Goal: Find contact information: Find contact information

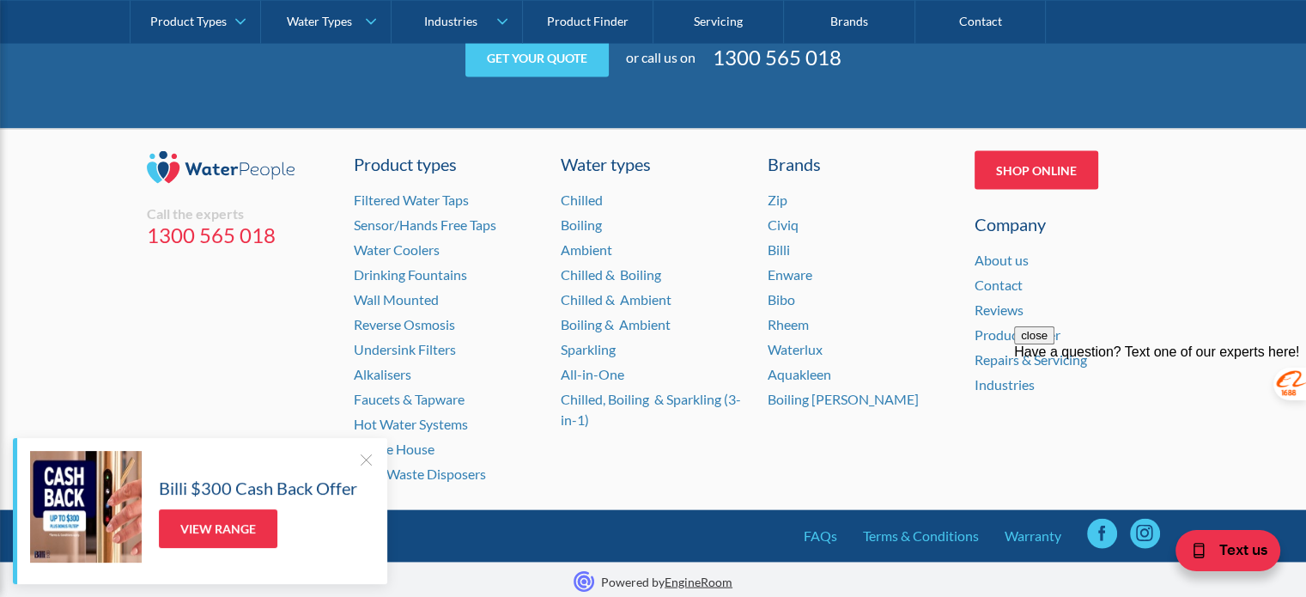
scroll to position [3612, 0]
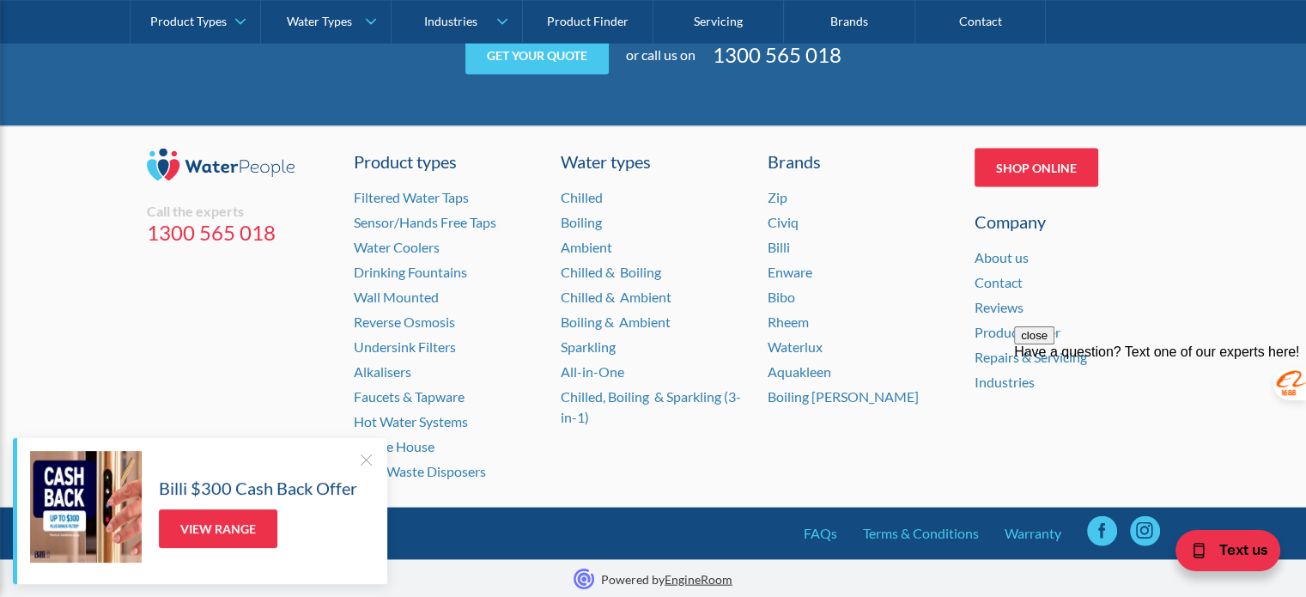
click at [805, 457] on div "Brands Zip Civiq Billi Enware Bibo Rheem Waterlux Aquakleen Boiling [PERSON_NAM…" at bounding box center [859, 317] width 185 height 337
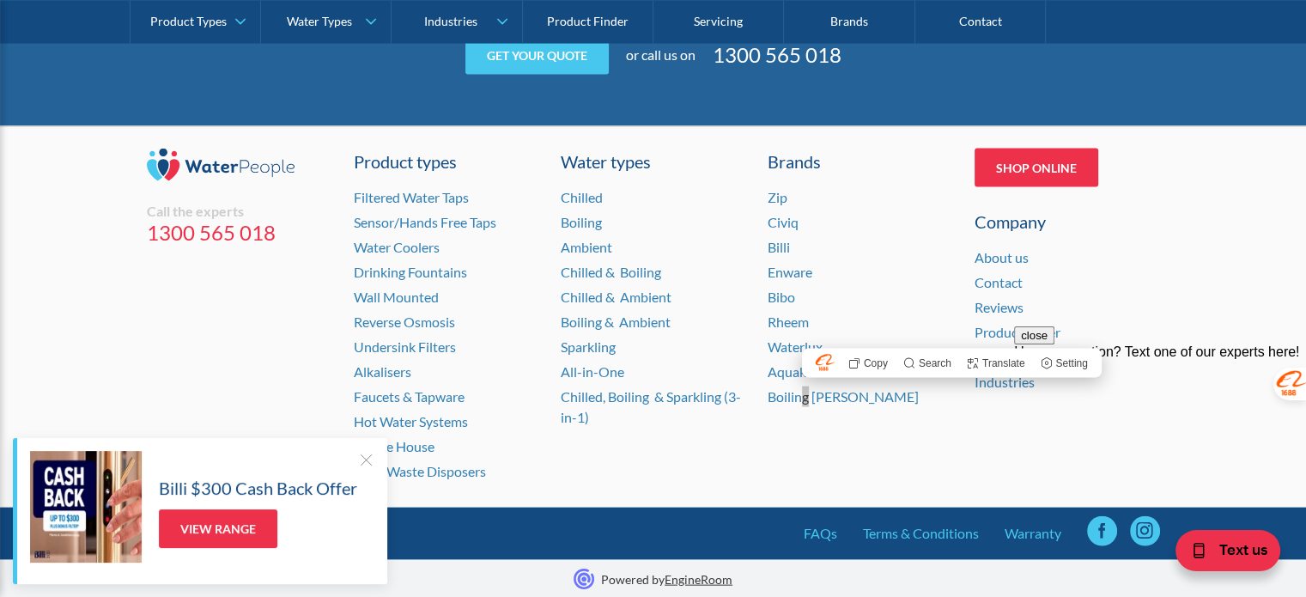
click at [1106, 527] on div "close Have a question? Text one of our experts here!" at bounding box center [1160, 429] width 292 height 206
click at [1104, 523] on div "close Have a question? Text one of our experts here!" at bounding box center [1160, 429] width 292 height 206
click at [1097, 530] on div "close Have a question? Text one of our experts here!" at bounding box center [1160, 429] width 292 height 206
click at [1103, 529] on div "close Have a question? Text one of our experts here!" at bounding box center [1160, 429] width 292 height 206
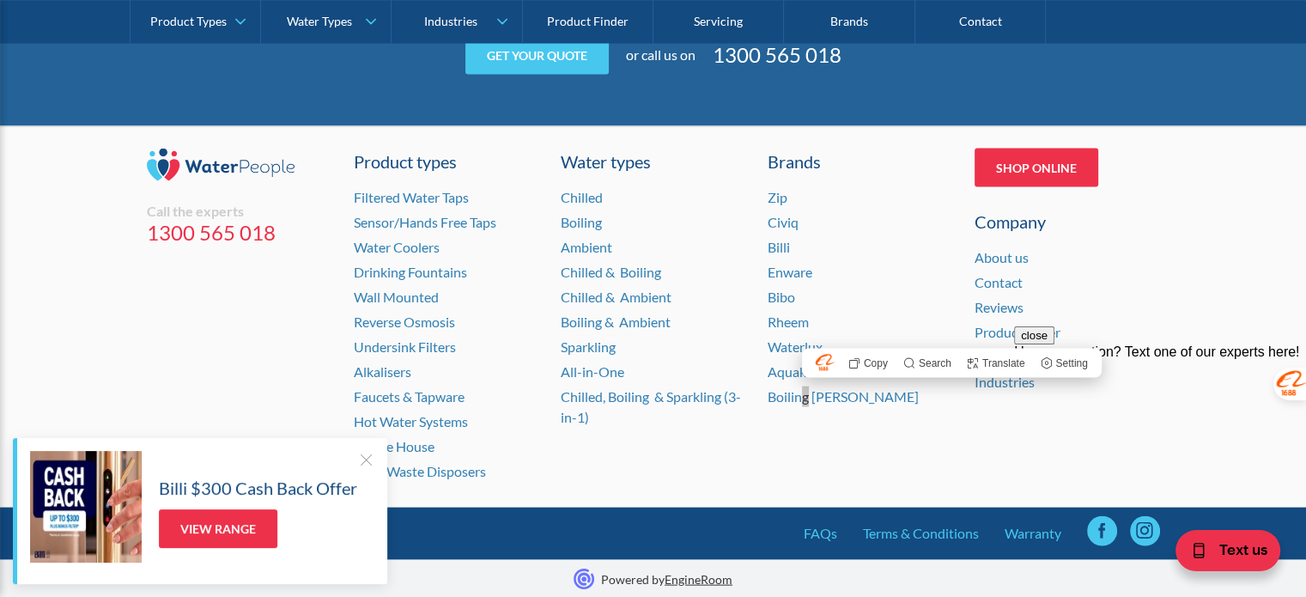
drag, startPoint x: 1100, startPoint y: 524, endPoint x: 1040, endPoint y: 359, distance: 176.2
click at [1100, 524] on div "close Have a question? Text one of our experts here!" at bounding box center [1160, 429] width 292 height 206
click at [1225, 547] on span "Text us" at bounding box center [1243, 548] width 48 height 22
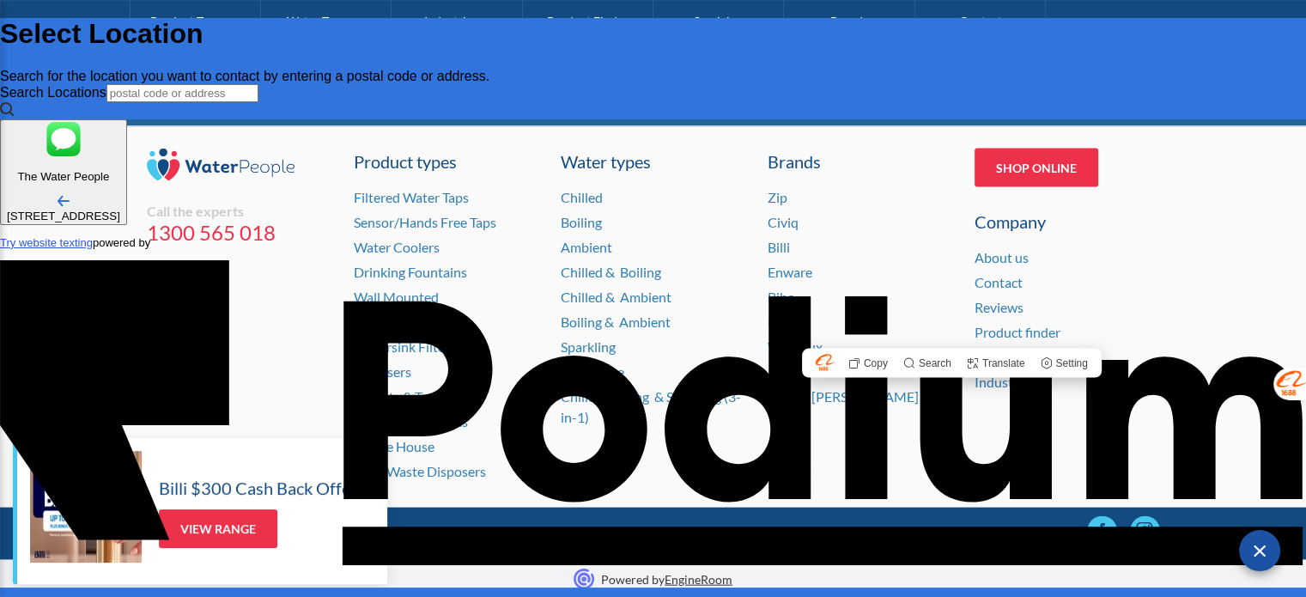
scroll to position [0, 0]
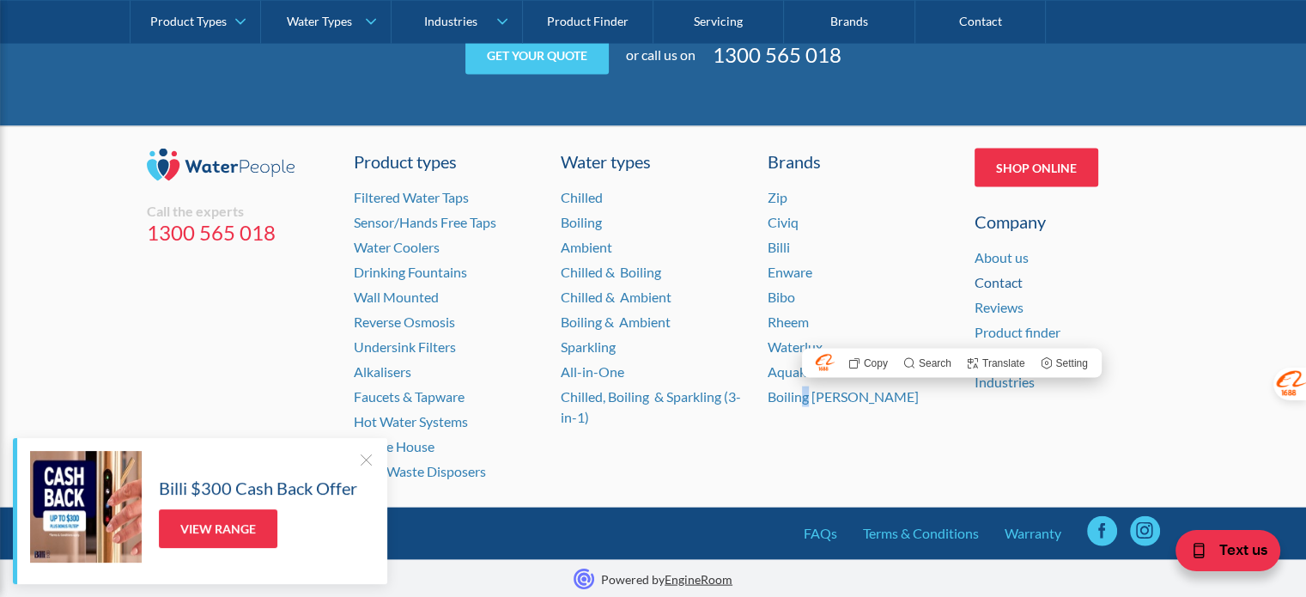
click at [1015, 280] on link "Contact" at bounding box center [998, 282] width 48 height 16
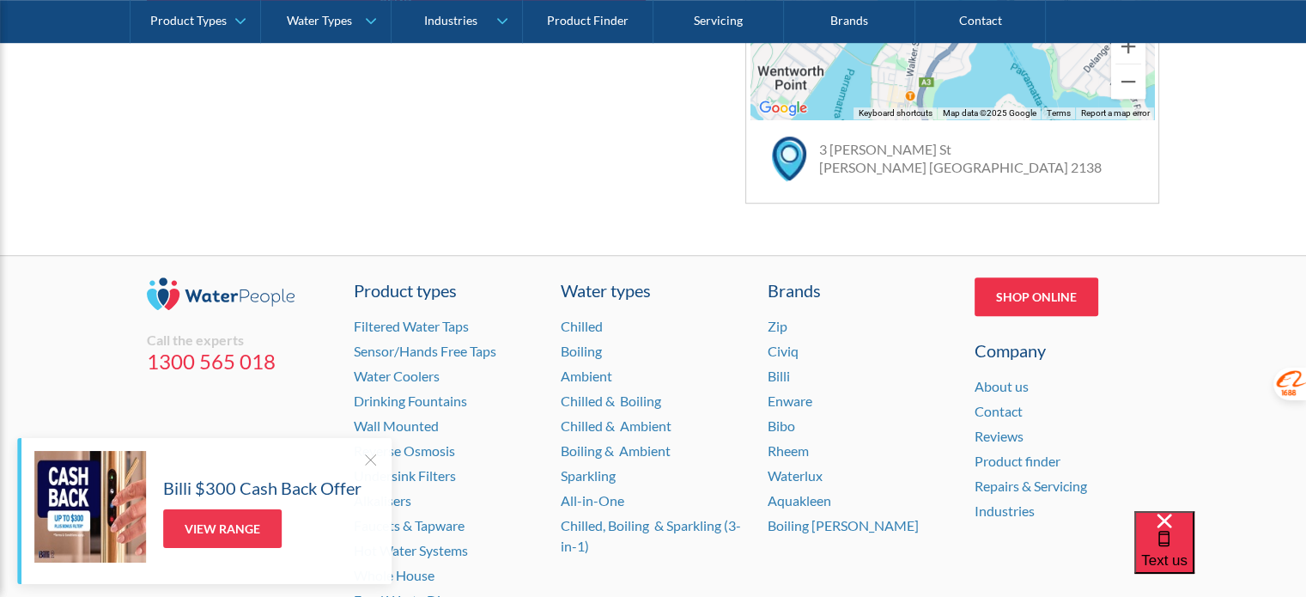
scroll to position [1330, 0]
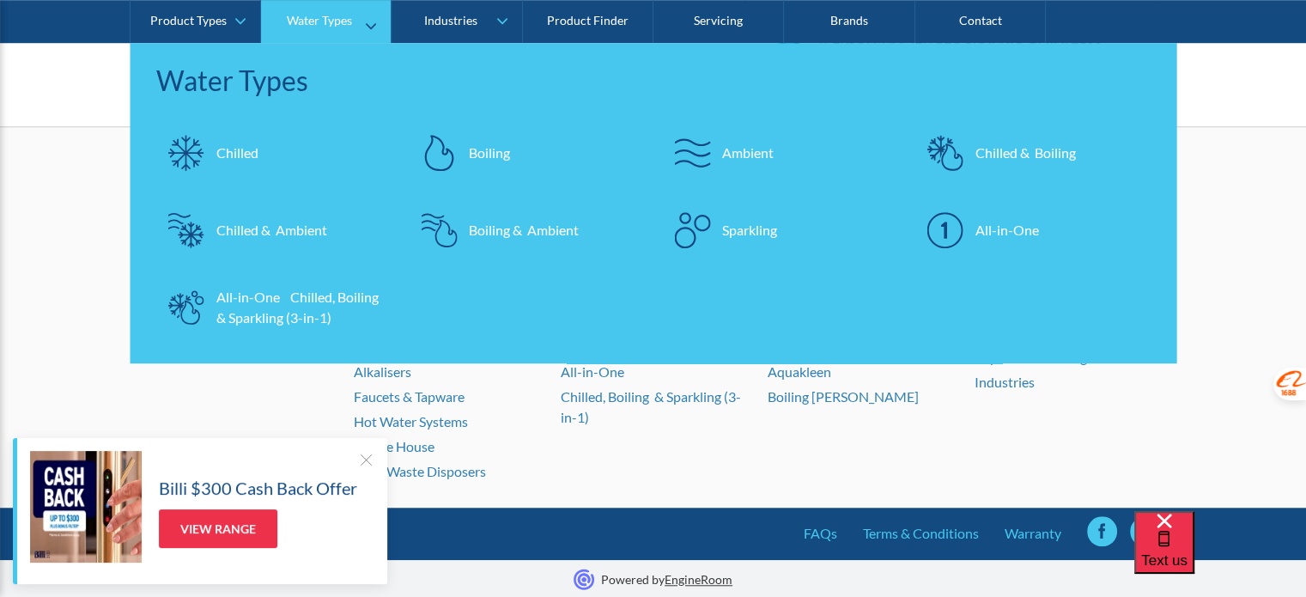
click at [481, 150] on div "Boiling" at bounding box center [489, 152] width 41 height 21
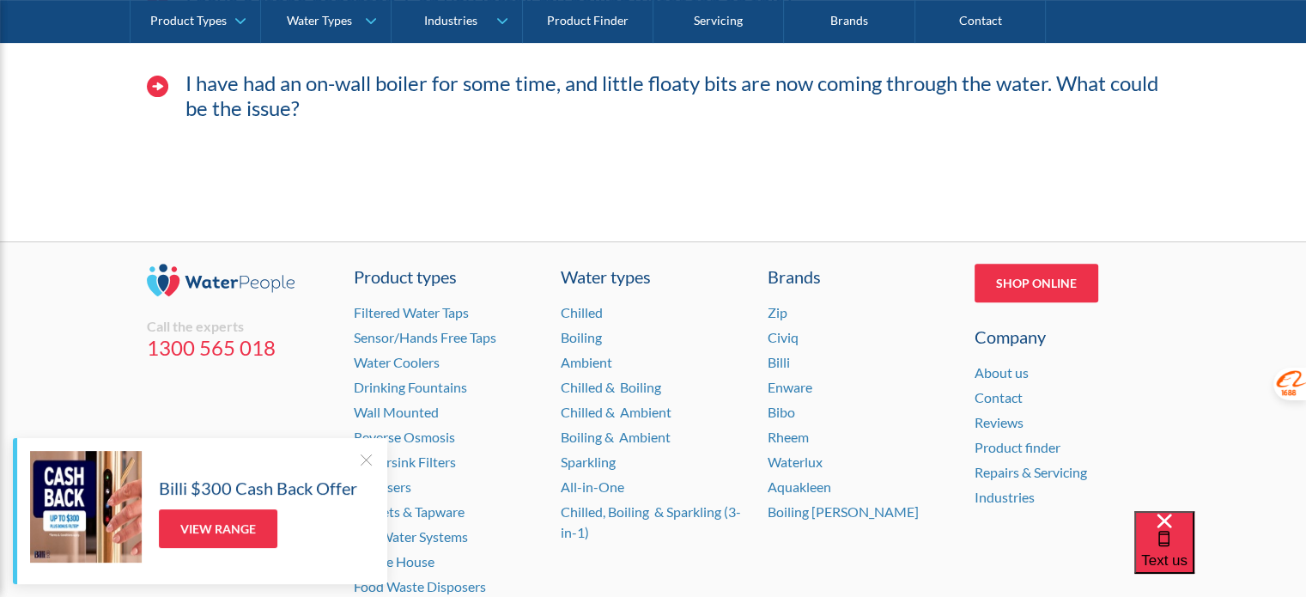
scroll to position [7184, 0]
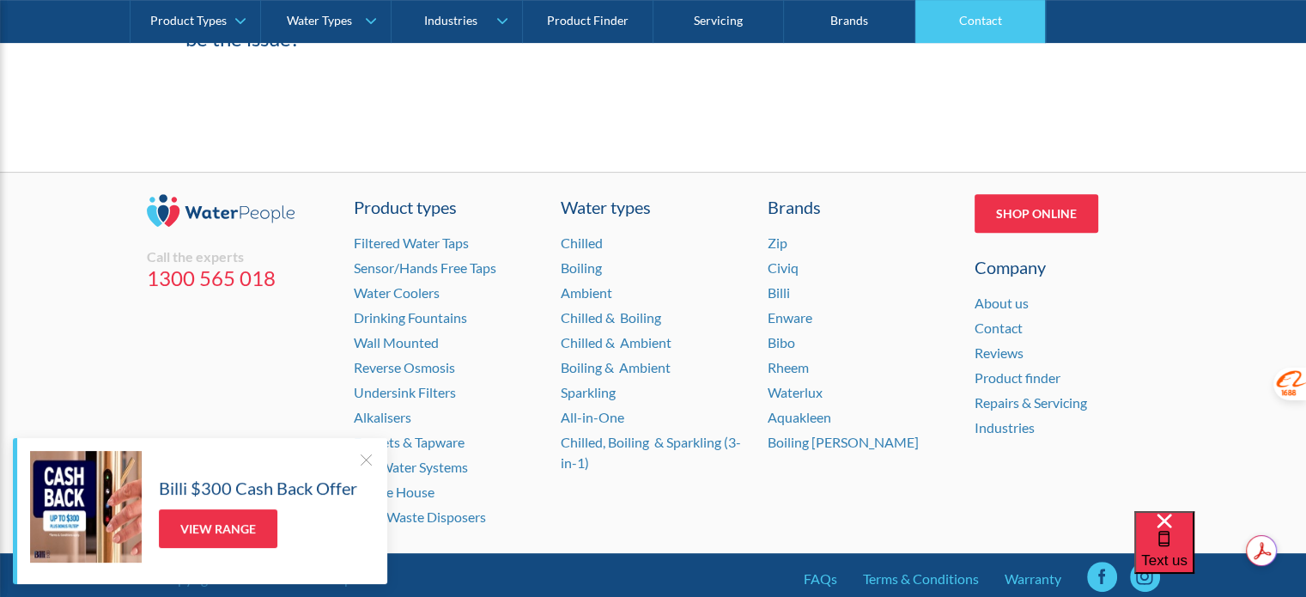
click at [983, 24] on link "Contact" at bounding box center [980, 21] width 130 height 43
